Goal: Task Accomplishment & Management: Manage account settings

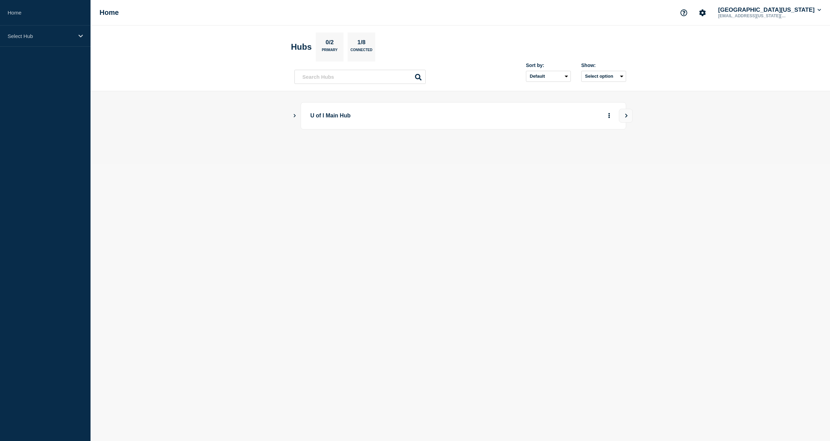
click at [294, 115] on icon "Show Connected Hubs" at bounding box center [295, 115] width 2 height 3
click at [82, 34] on icon at bounding box center [80, 36] width 4 height 5
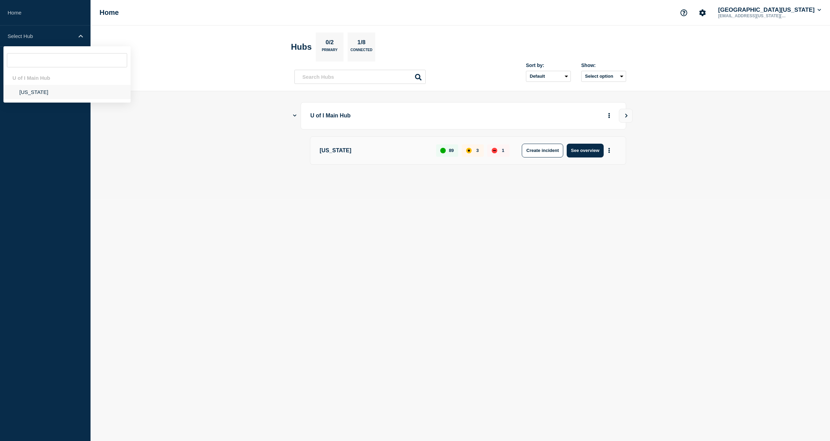
click at [28, 95] on li "[US_STATE]" at bounding box center [66, 92] width 127 height 14
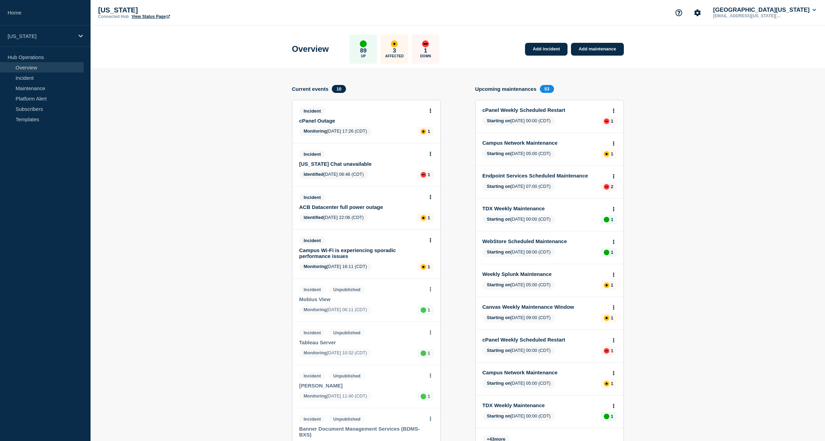
click at [323, 259] on link "Campus Wi-Fi is experiencing sporadic performance issues" at bounding box center [361, 253] width 125 height 12
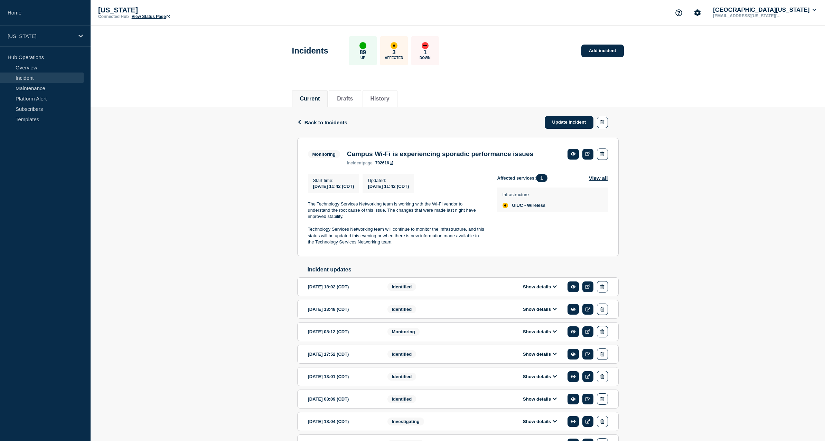
click at [224, 178] on div "Back Back to Incidents Update incident Monitoring Campus Wi-Fi is experiencing …" at bounding box center [458, 291] width 734 height 368
click at [558, 122] on link "Update incident" at bounding box center [569, 122] width 49 height 13
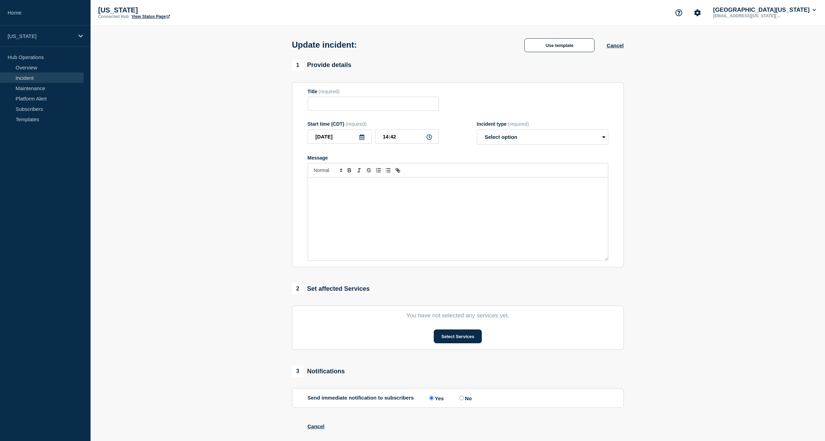
type input "Campus Wi-Fi is experiencing sporadic performance issues"
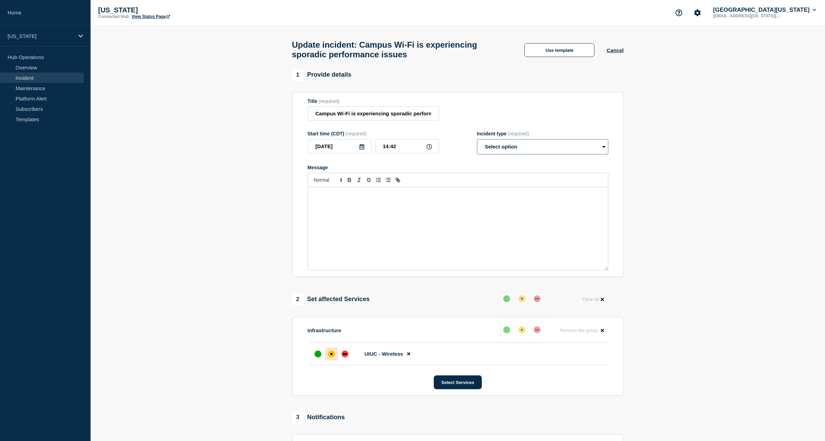
select select "resolved"
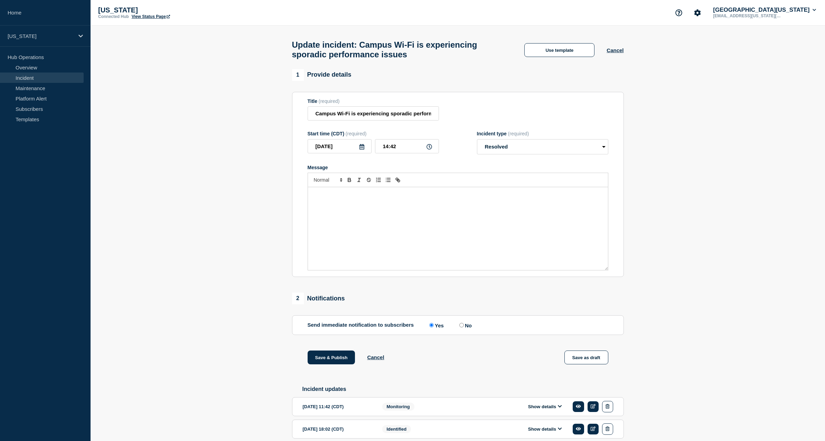
click at [392, 209] on div "Message" at bounding box center [458, 228] width 300 height 83
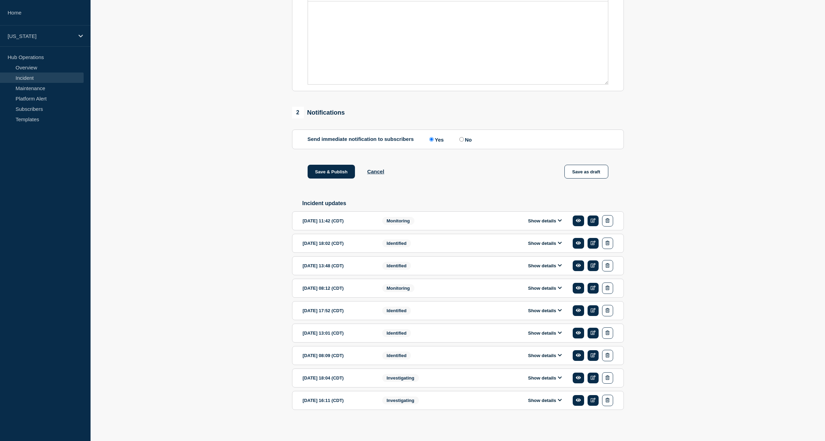
click at [545, 224] on button "Show details" at bounding box center [545, 221] width 38 height 6
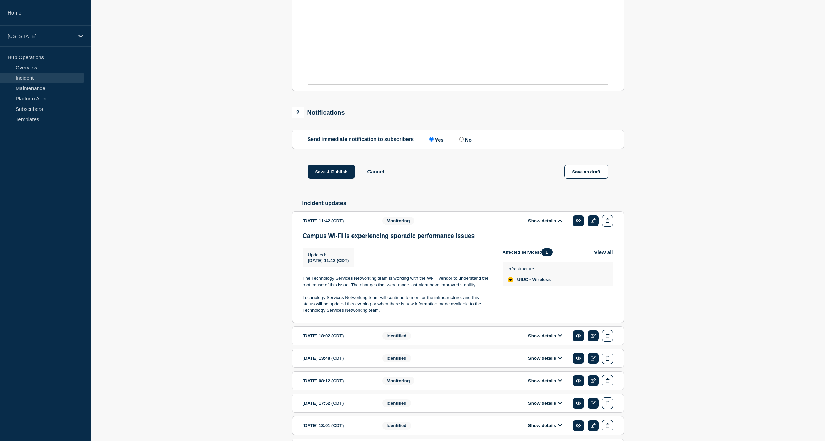
scroll to position [129, 0]
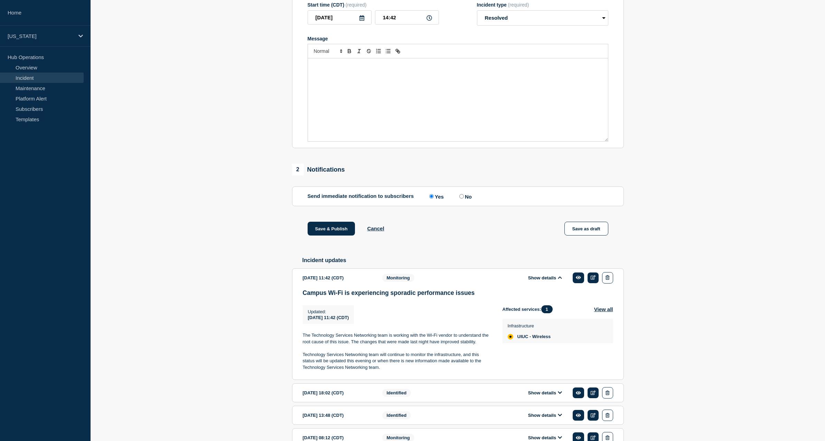
click at [343, 82] on div "Message" at bounding box center [458, 99] width 300 height 83
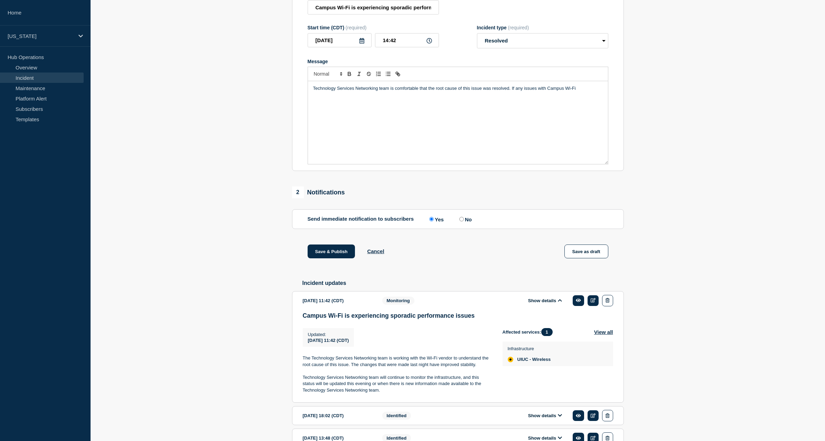
scroll to position [105, 0]
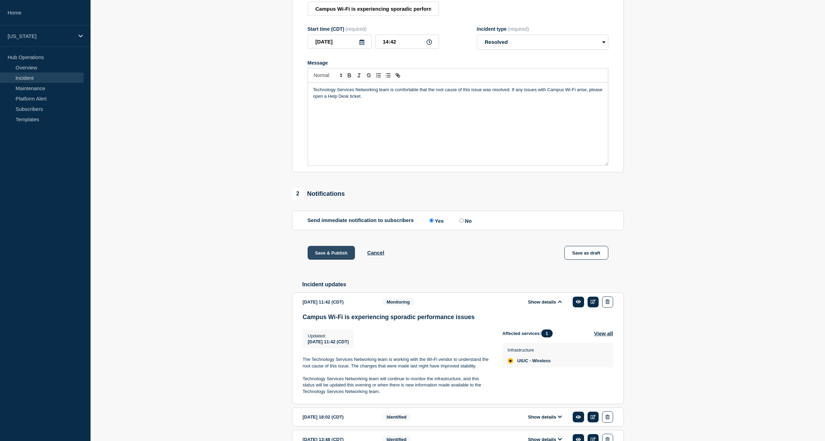
click at [327, 260] on button "Save & Publish" at bounding box center [332, 253] width 48 height 14
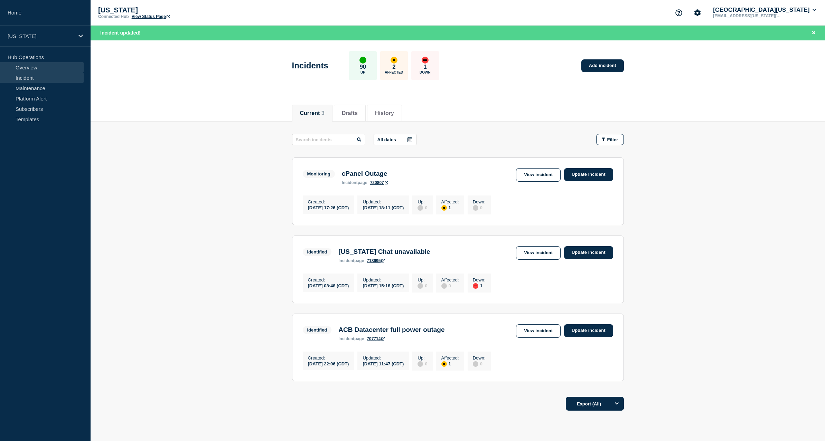
click at [28, 66] on link "Overview" at bounding box center [42, 67] width 84 height 10
